Goal: Information Seeking & Learning: Find specific fact

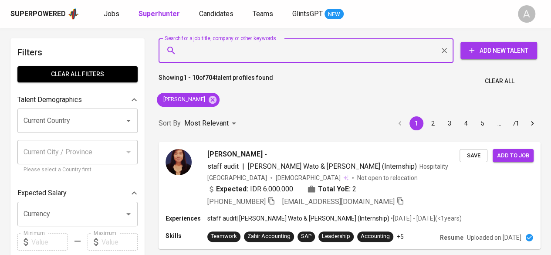
type input "[PERSON_NAME]"
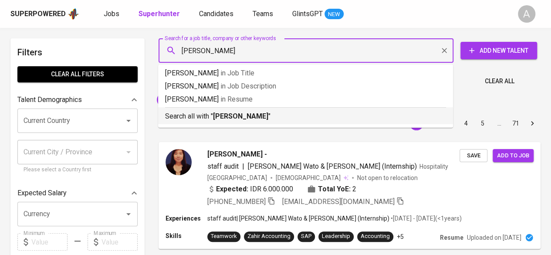
drag, startPoint x: 227, startPoint y: 114, endPoint x: 292, endPoint y: 101, distance: 66.2
click at [227, 114] on b "[PERSON_NAME]" at bounding box center [240, 116] width 55 height 8
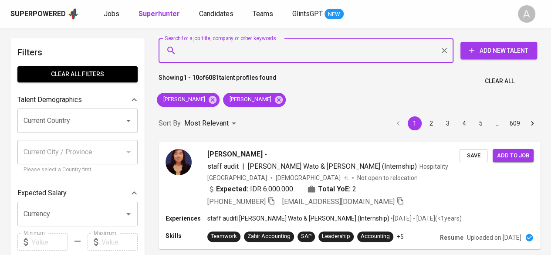
click at [208, 58] on input "Search for a job title, company or other keywords" at bounding box center [308, 50] width 257 height 17
click at [284, 99] on icon at bounding box center [279, 100] width 10 height 10
click at [208, 101] on icon at bounding box center [213, 100] width 10 height 10
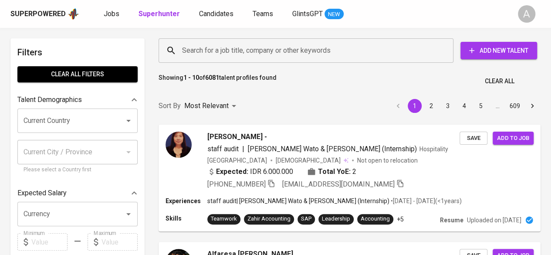
click at [215, 50] on input "Search for a job title, company or other keywords" at bounding box center [308, 50] width 257 height 17
click at [217, 48] on input "Search for a job title, company or other keywords" at bounding box center [308, 50] width 257 height 17
paste input "[PERSON_NAME]"
type input "[PERSON_NAME]"
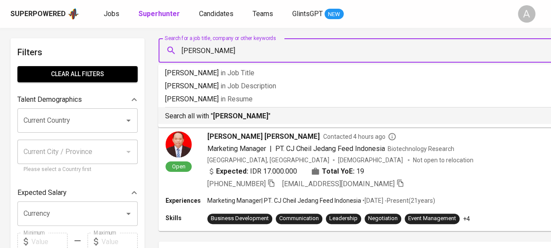
click at [218, 117] on b "[PERSON_NAME]" at bounding box center [240, 116] width 55 height 8
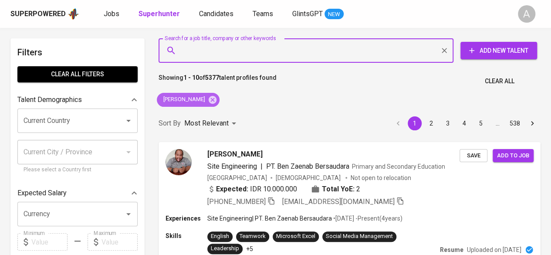
drag, startPoint x: 225, startPoint y: 97, endPoint x: 236, endPoint y: 14, distance: 83.1
click at [218, 97] on icon at bounding box center [213, 100] width 10 height 10
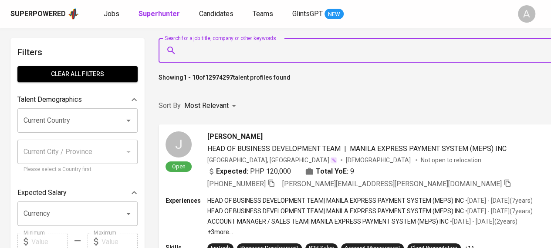
click at [293, 54] on input "Search for a job title, company or other keywords" at bounding box center [396, 50] width 432 height 17
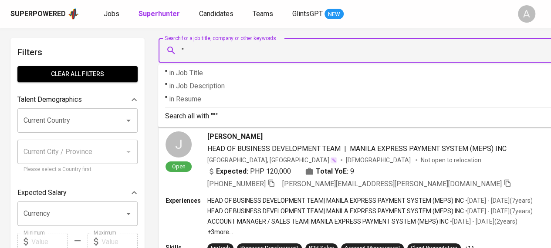
paste input "[PERSON_NAME]"
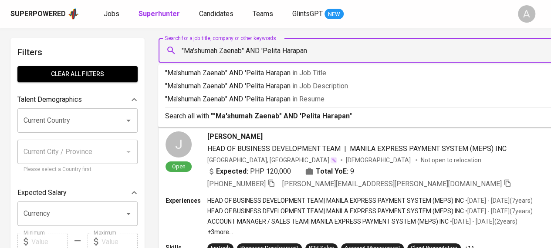
type input ""Ma'shumah Zaenab" AND 'Pelita Harapan""
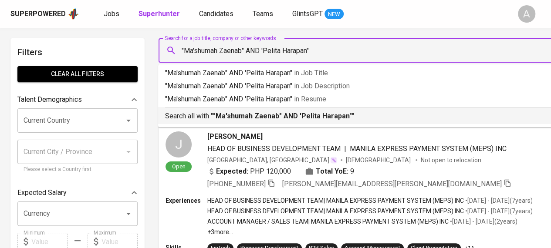
click at [236, 117] on b ""Ma'shumah Zaenab" AND 'Pelita Harapan"" at bounding box center [282, 116] width 139 height 8
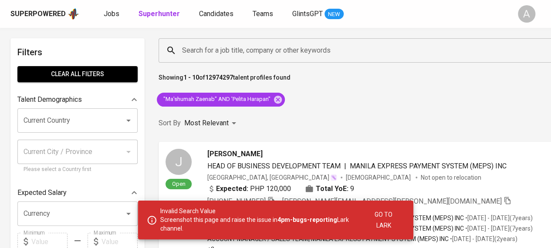
click at [387, 229] on span "Go to Lark" at bounding box center [383, 220] width 31 height 21
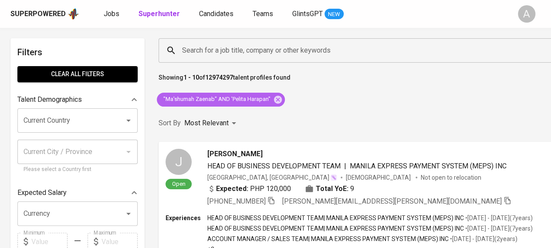
click at [246, 98] on span ""Ma'shumah Zaenab" AND 'Pelita Harapan"" at bounding box center [216, 99] width 119 height 8
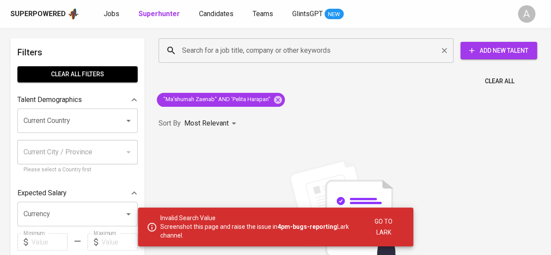
click at [250, 47] on input "Search for a job title, company or other keywords" at bounding box center [308, 50] width 257 height 17
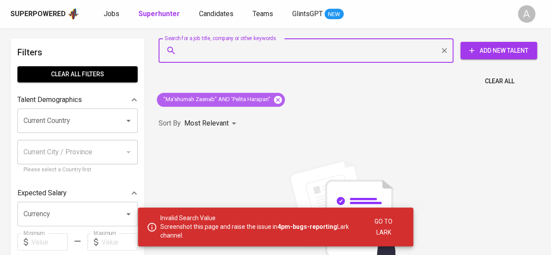
click at [274, 101] on icon at bounding box center [278, 99] width 8 height 8
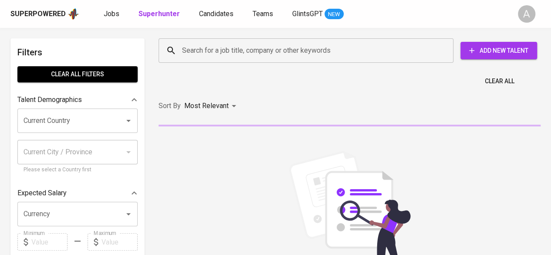
click at [247, 47] on input "Search for a job title, company or other keywords" at bounding box center [308, 50] width 257 height 17
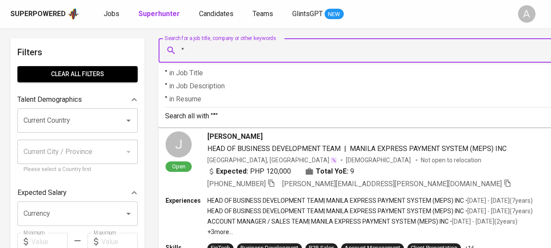
paste input "[PERSON_NAME]"
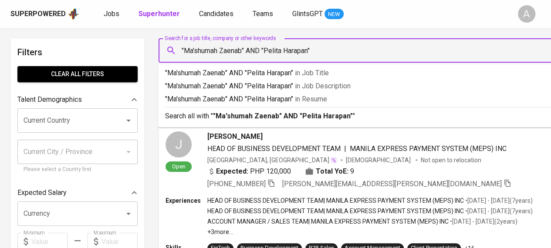
click at [194, 49] on input ""Ma'shumah Zaenab" AND "Pelita Harapan"" at bounding box center [396, 50] width 432 height 17
type input ""Mashumah Zaenab" AND "Pelita Harapan""
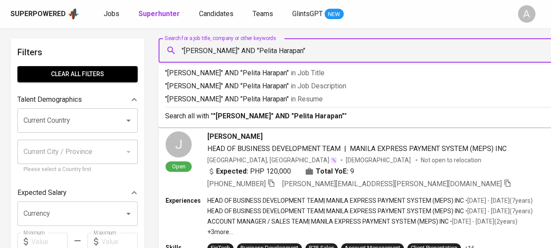
click at [341, 53] on input ""Mashumah Zaenab" AND "Pelita Harapan"" at bounding box center [396, 50] width 432 height 17
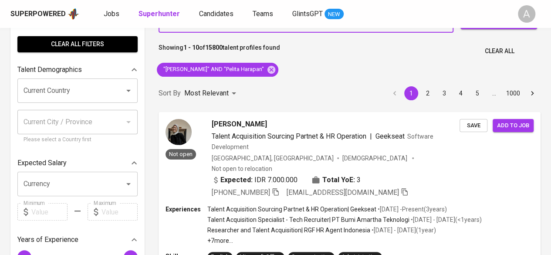
scroll to position [44, 0]
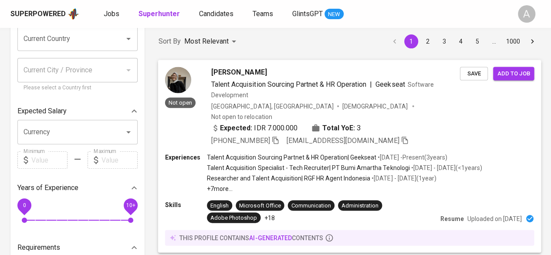
scroll to position [131, 0]
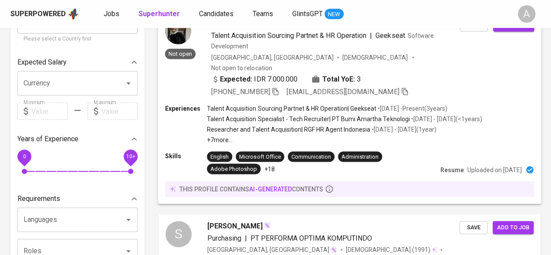
click at [410, 136] on p "+7 more ..." at bounding box center [345, 140] width 276 height 9
